Goal: Task Accomplishment & Management: Manage account settings

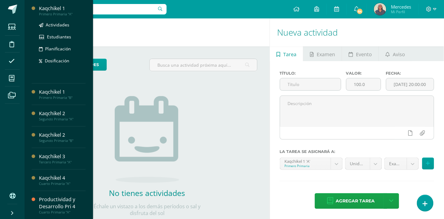
click at [54, 8] on div "Kaqchikel 1" at bounding box center [62, 8] width 47 height 7
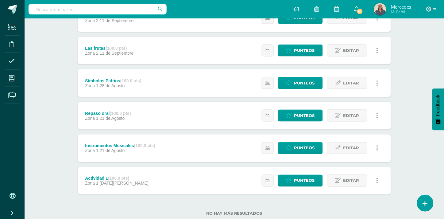
scroll to position [179, 0]
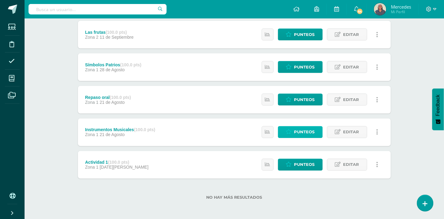
click at [312, 130] on span "Punteos" at bounding box center [304, 131] width 21 height 11
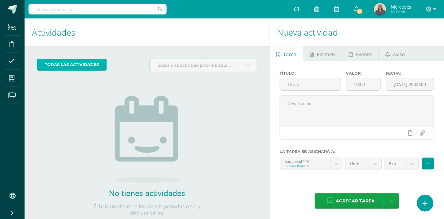
click at [66, 62] on link "todas las Actividades" at bounding box center [72, 65] width 70 height 12
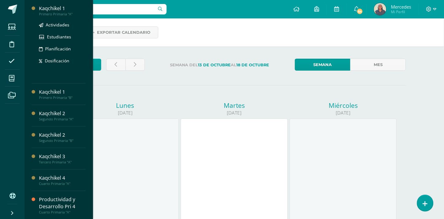
click at [56, 8] on div "Kaqchikel 1" at bounding box center [62, 8] width 47 height 7
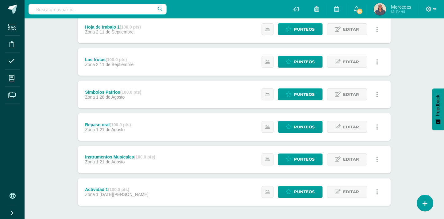
scroll to position [179, 0]
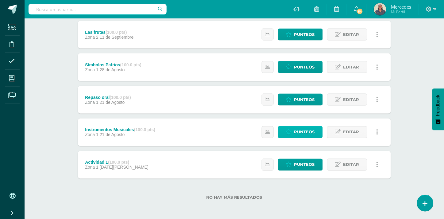
click at [298, 129] on span "Punteos" at bounding box center [304, 131] width 21 height 11
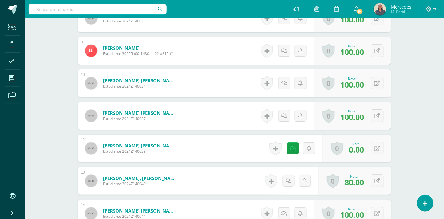
scroll to position [454, 0]
click at [290, 146] on link at bounding box center [293, 148] width 12 height 12
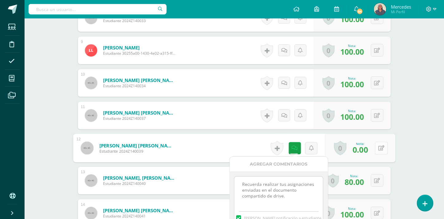
click at [385, 154] on button at bounding box center [381, 147] width 13 height 13
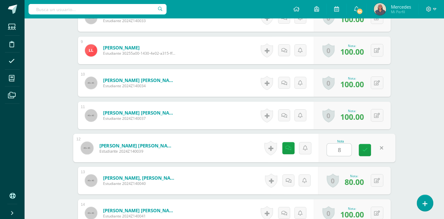
type input "80"
click at [366, 150] on icon at bounding box center [365, 149] width 6 height 5
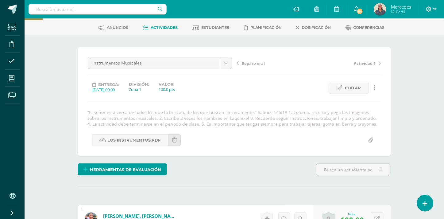
scroll to position [0, 0]
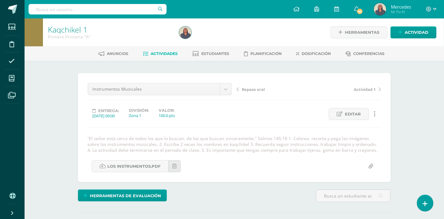
click at [250, 88] on span "Repaso oral" at bounding box center [253, 89] width 23 height 6
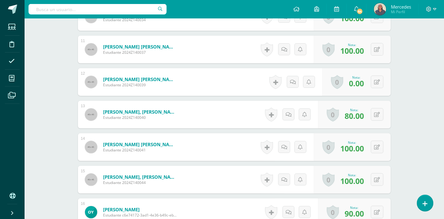
scroll to position [519, 0]
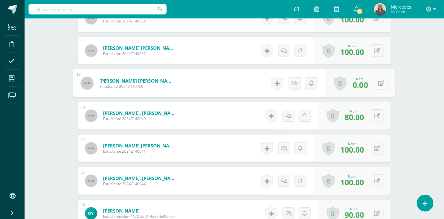
click at [377, 82] on button at bounding box center [381, 83] width 13 height 13
type input "70"
click at [368, 84] on link at bounding box center [365, 85] width 12 height 12
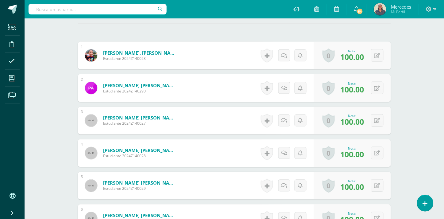
scroll to position [0, 0]
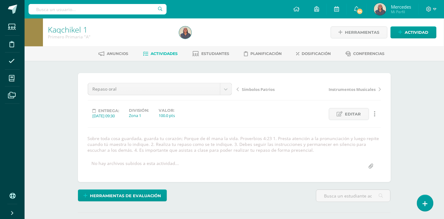
click at [253, 89] on span "Símbolos Patrios" at bounding box center [258, 89] width 33 height 6
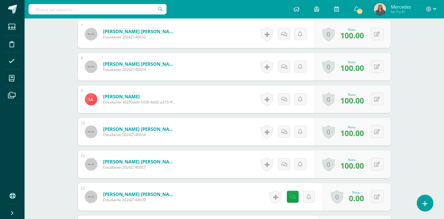
scroll to position [425, 0]
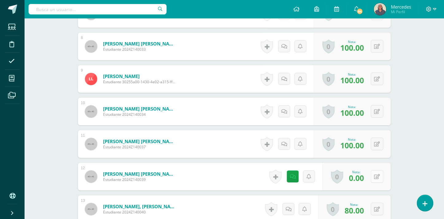
click at [376, 177] on button at bounding box center [377, 176] width 13 height 13
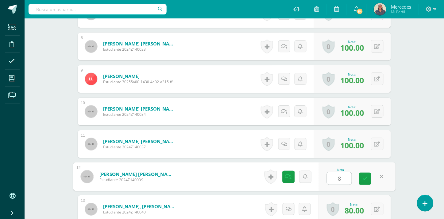
type input "80"
click at [366, 179] on icon at bounding box center [365, 178] width 6 height 5
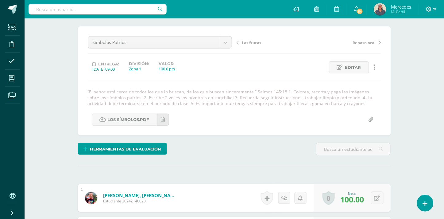
scroll to position [0, 0]
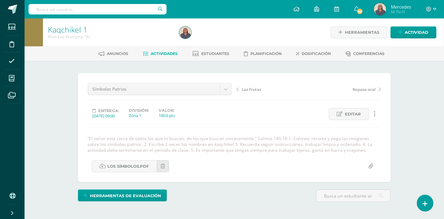
click at [248, 90] on span "Las frutas" at bounding box center [251, 89] width 19 height 6
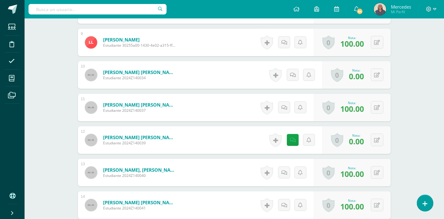
scroll to position [469, 0]
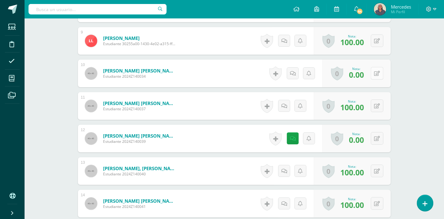
click at [376, 74] on button at bounding box center [377, 73] width 13 height 13
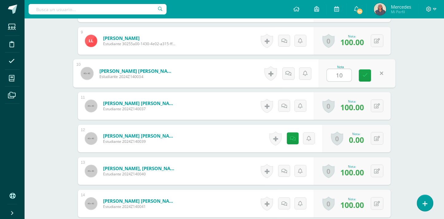
type input "100"
click at [364, 77] on icon at bounding box center [365, 75] width 6 height 5
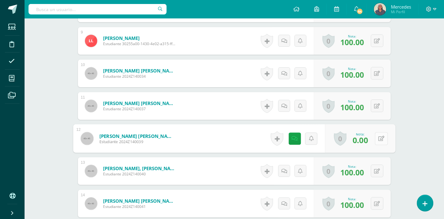
click at [376, 138] on button at bounding box center [381, 138] width 13 height 13
type input "80"
click at [365, 140] on icon at bounding box center [365, 140] width 6 height 5
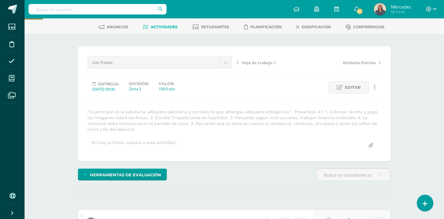
scroll to position [24, 0]
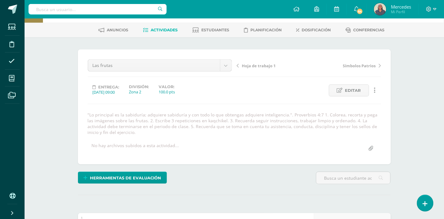
click at [257, 64] on span "Hoja de trabajo 1" at bounding box center [259, 66] width 34 height 6
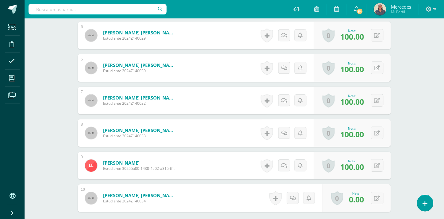
scroll to position [346, 0]
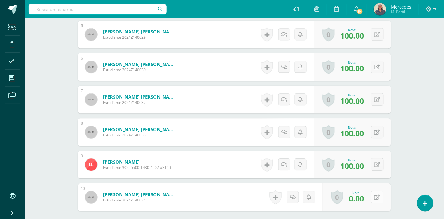
click at [376, 190] on button at bounding box center [377, 196] width 13 height 13
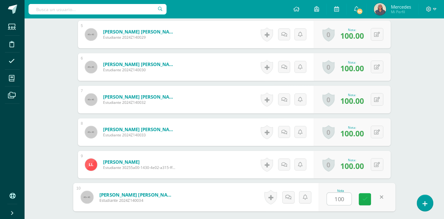
click at [362, 195] on link at bounding box center [365, 199] width 12 height 12
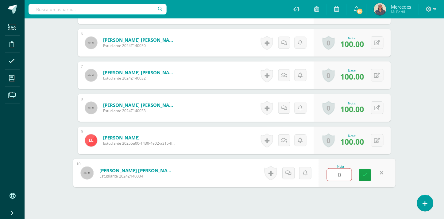
scroll to position [373, 0]
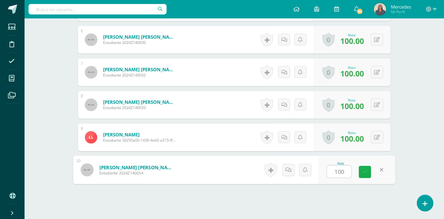
click at [367, 169] on icon at bounding box center [365, 171] width 6 height 5
type input "100"
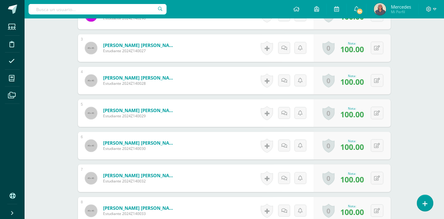
scroll to position [400, 0]
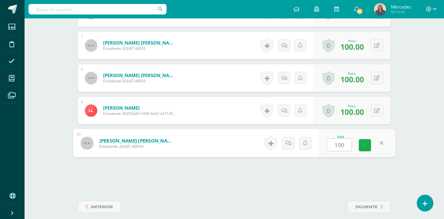
click at [366, 142] on icon at bounding box center [365, 144] width 6 height 5
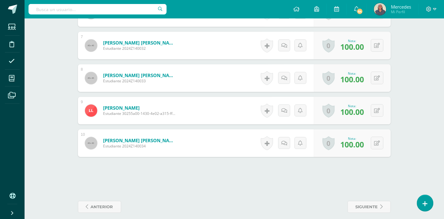
scroll to position [399, 0]
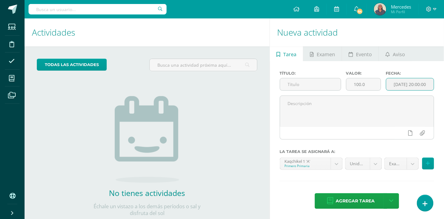
drag, startPoint x: 416, startPoint y: 82, endPoint x: 406, endPoint y: 75, distance: 11.9
click at [406, 75] on div "Fecha: [DATE] 20:00:00" at bounding box center [409, 83] width 53 height 25
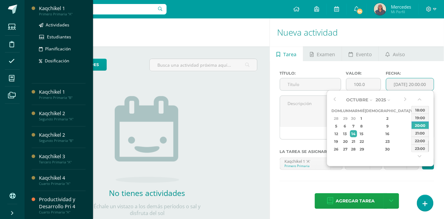
type input "[DATE] 20:00"
click at [48, 10] on div "Kaqchikel 1" at bounding box center [62, 8] width 47 height 7
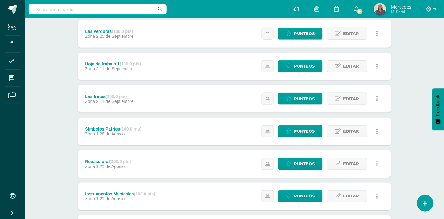
scroll to position [106, 0]
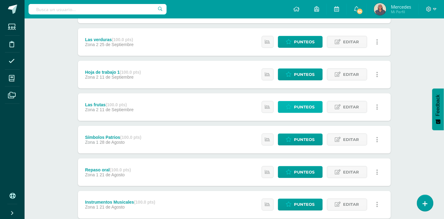
click at [308, 106] on span "Punteos" at bounding box center [304, 106] width 21 height 11
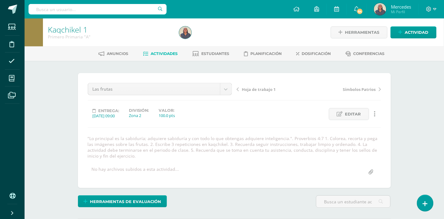
click at [262, 89] on span "Hoja de trabajo 1" at bounding box center [259, 89] width 34 height 6
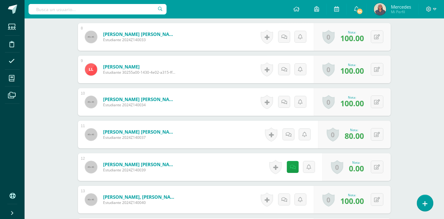
scroll to position [458, 0]
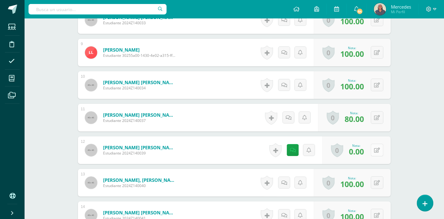
click at [375, 143] on button at bounding box center [377, 149] width 13 height 13
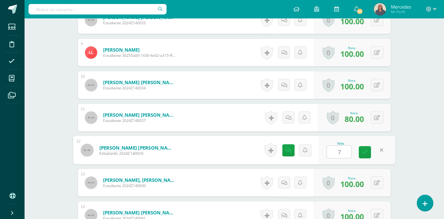
type input "70"
click at [366, 149] on icon at bounding box center [365, 151] width 6 height 5
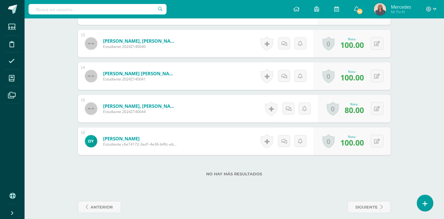
scroll to position [0, 0]
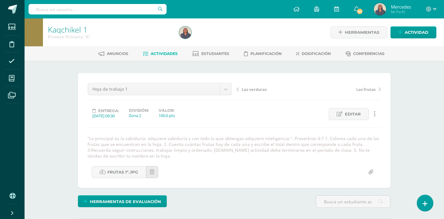
click at [253, 88] on span "Las verduras" at bounding box center [254, 89] width 25 height 6
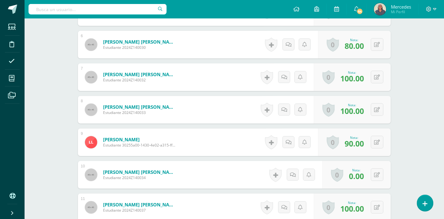
scroll to position [375, 0]
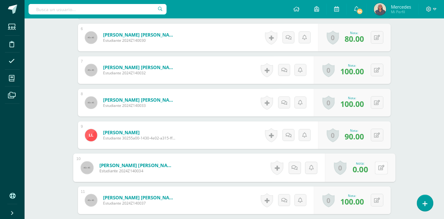
click at [379, 166] on icon at bounding box center [381, 167] width 6 height 5
type input "100"
click at [362, 167] on icon at bounding box center [365, 169] width 6 height 5
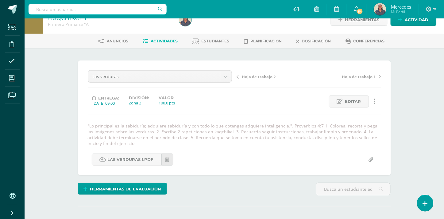
scroll to position [11, 0]
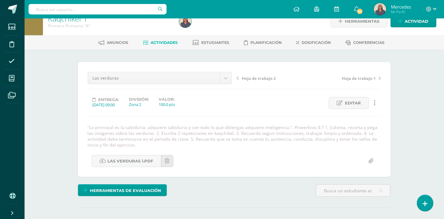
click at [255, 76] on span "Hoja de trabajo 2" at bounding box center [259, 78] width 34 height 6
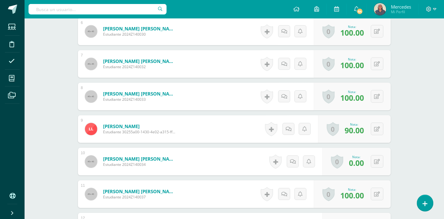
scroll to position [399, 0]
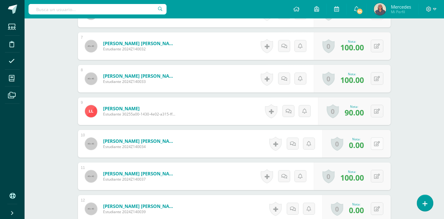
click at [376, 145] on button at bounding box center [377, 143] width 13 height 13
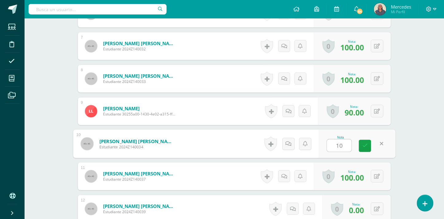
type input "100"
click at [365, 144] on icon at bounding box center [365, 145] width 6 height 5
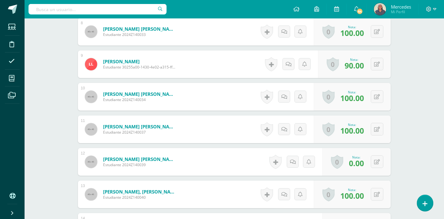
scroll to position [457, 0]
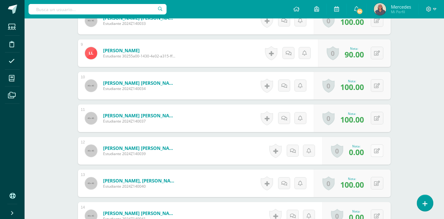
click at [378, 149] on icon at bounding box center [377, 150] width 6 height 5
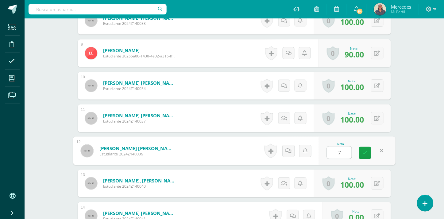
type input "70"
click at [365, 152] on icon at bounding box center [365, 152] width 6 height 5
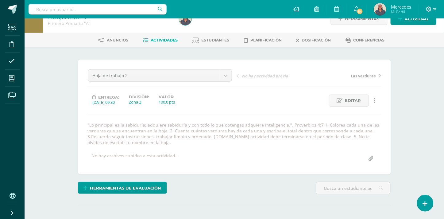
scroll to position [0, 0]
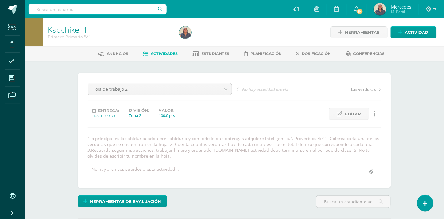
click at [362, 90] on span "Las verduras" at bounding box center [363, 89] width 25 height 6
click at [343, 55] on ul "Anuncios Actividades Estudiantes Planificación Dosificación Conferencias" at bounding box center [241, 53] width 419 height 10
click at [160, 52] on span "Actividades" at bounding box center [163, 53] width 27 height 5
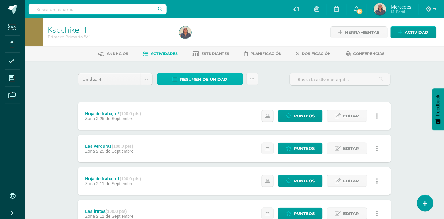
click at [204, 79] on span "Resumen de unidad" at bounding box center [203, 79] width 47 height 11
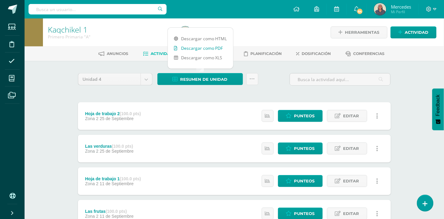
click at [206, 48] on link "Descargar como PDF" at bounding box center [200, 48] width 65 height 10
